Goal: Information Seeking & Learning: Learn about a topic

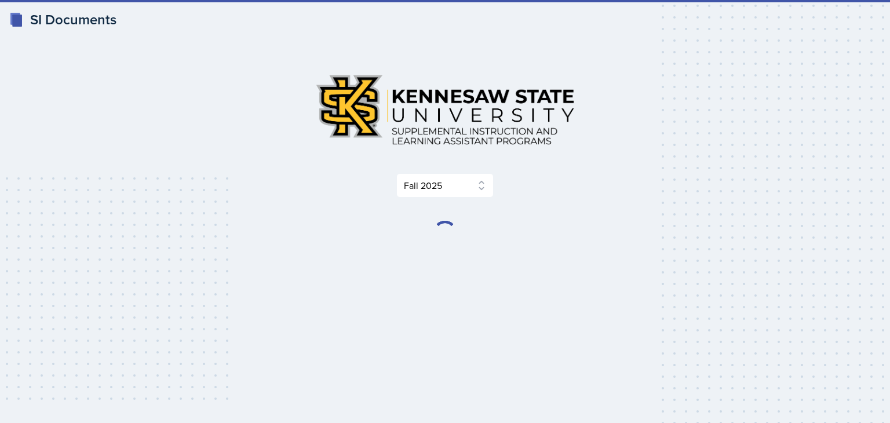
select select "2bed604d-1099-4043-b1bc-2365e8740244"
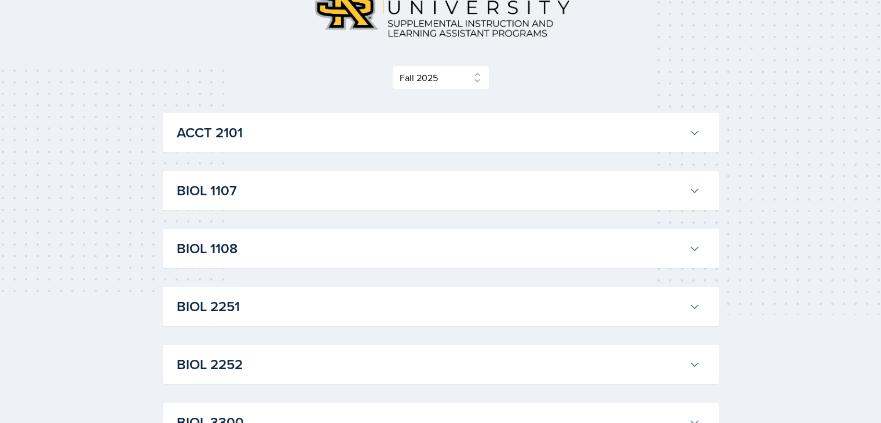
scroll to position [114, 0]
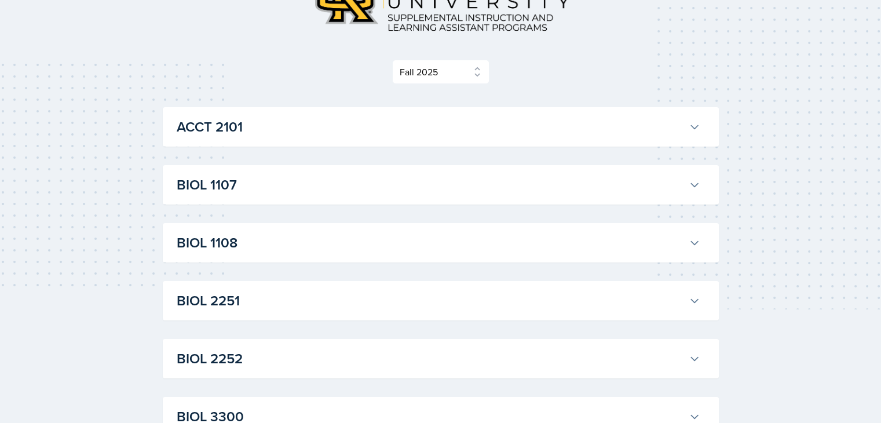
click at [213, 249] on h3 "BIOL 1108" at bounding box center [430, 242] width 507 height 21
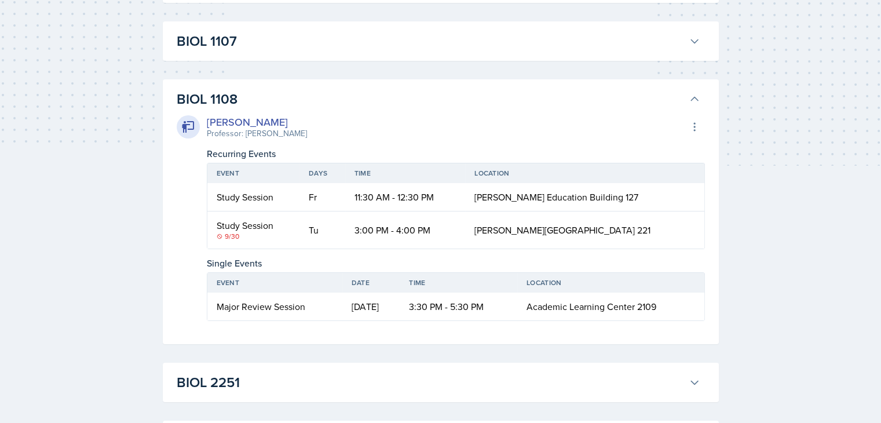
scroll to position [259, 0]
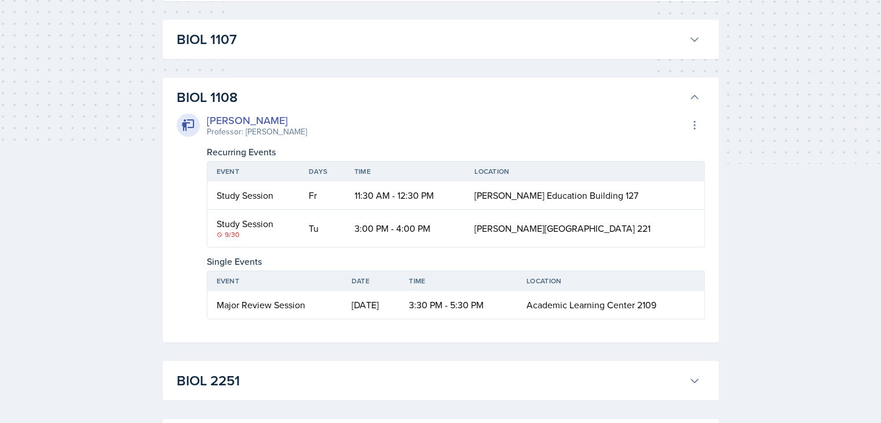
click at [275, 198] on div "Study Session" at bounding box center [254, 195] width 74 height 14
click at [256, 196] on div "Study Session" at bounding box center [254, 195] width 74 height 14
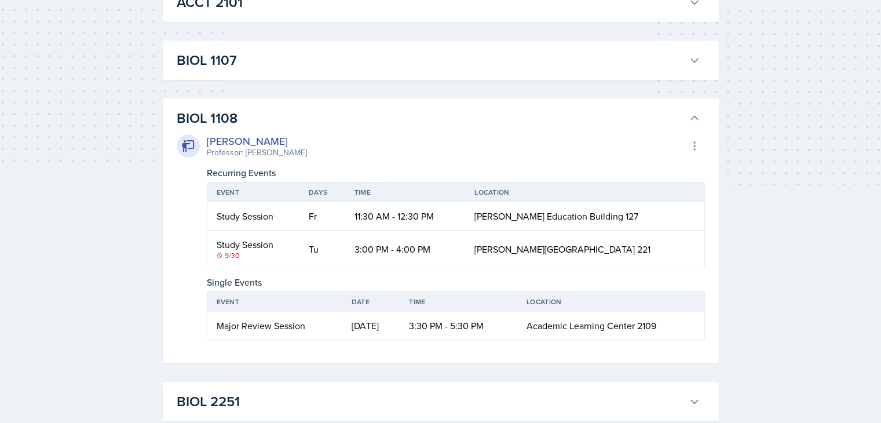
scroll to position [438, 0]
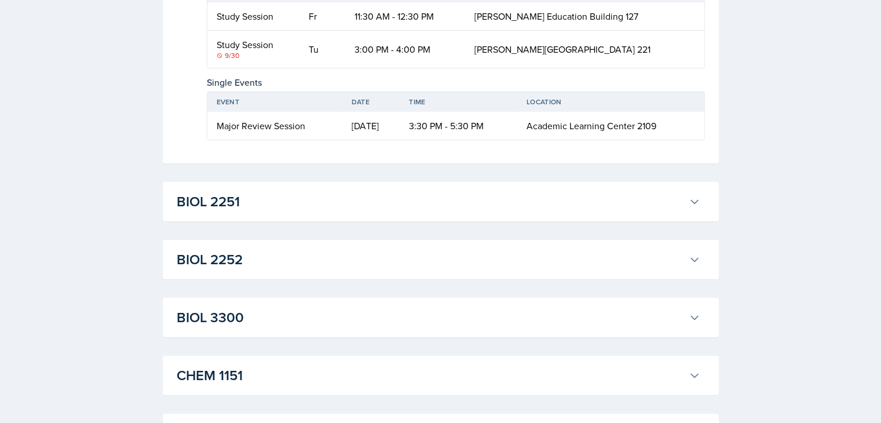
click at [241, 207] on h3 "BIOL 2251" at bounding box center [430, 201] width 507 height 21
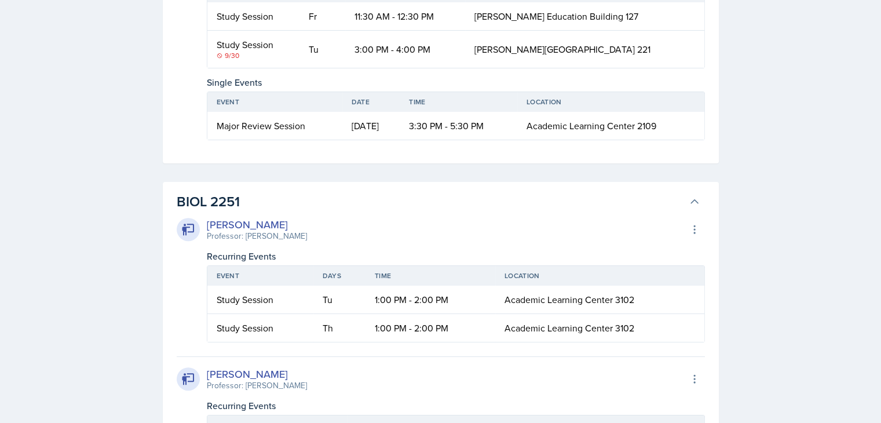
click at [273, 198] on h3 "BIOL 2251" at bounding box center [430, 201] width 507 height 21
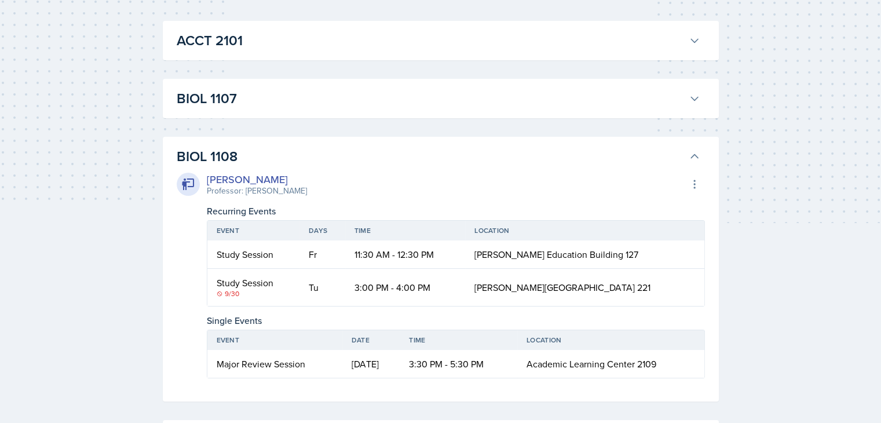
scroll to position [200, 0]
drag, startPoint x: 527, startPoint y: 270, endPoint x: 463, endPoint y: 195, distance: 97.8
click at [463, 195] on div "[PERSON_NAME] Professor: [PERSON_NAME] Export to Google Calendar" at bounding box center [441, 183] width 528 height 25
drag, startPoint x: 205, startPoint y: 178, endPoint x: 290, endPoint y: 175, distance: 84.6
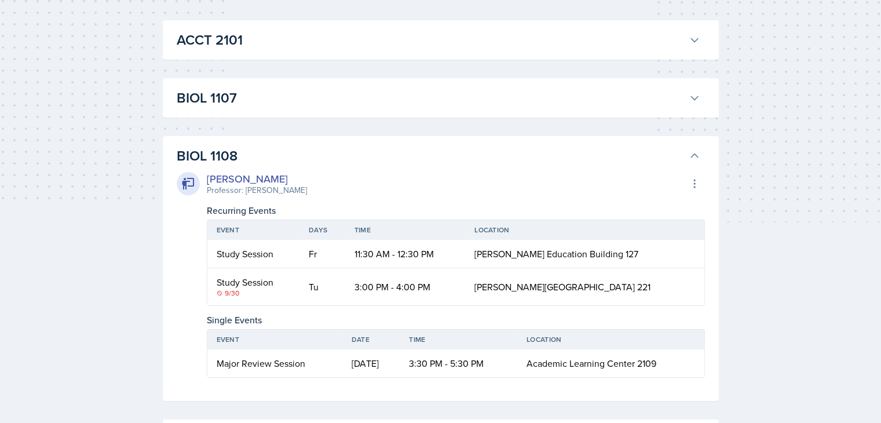
click at [290, 175] on div "[PERSON_NAME] Professor: [PERSON_NAME]" at bounding box center [242, 183] width 130 height 25
click at [290, 177] on div "[PERSON_NAME]" at bounding box center [257, 179] width 100 height 16
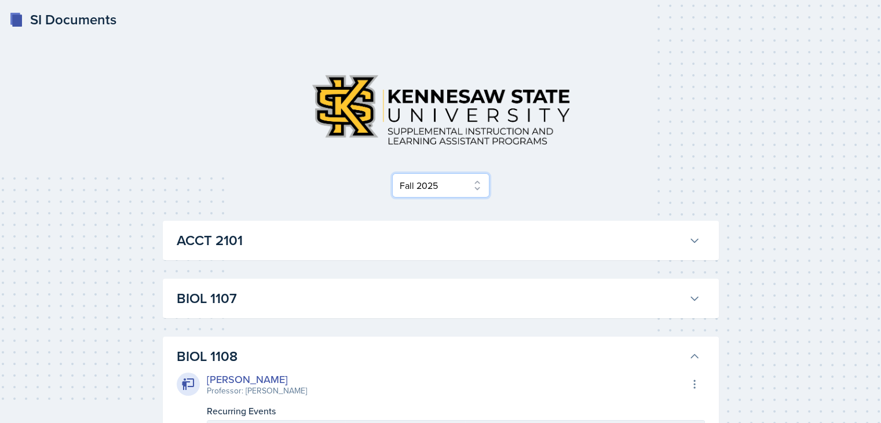
click at [436, 184] on select "Select Semester Fall 2025 Summer 2025 Spring 2025 Fall 2024 Summer 2024 Spring …" at bounding box center [440, 185] width 97 height 24
click at [589, 197] on div "Select Semester Fall 2025 Summer 2025 Spring 2025 Fall 2024 Summer 2024 Spring …" at bounding box center [441, 185] width 556 height 24
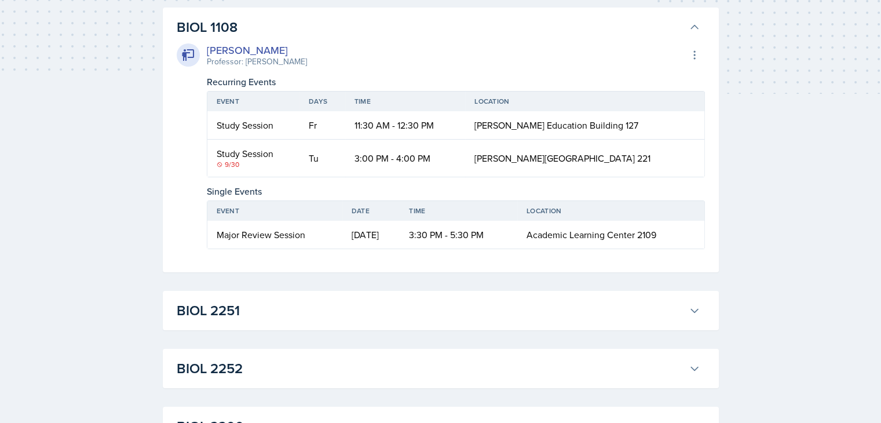
scroll to position [328, 0]
